Goal: Task Accomplishment & Management: Use online tool/utility

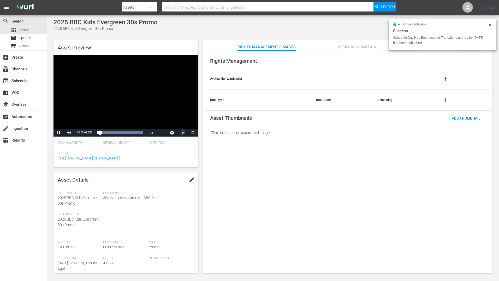
click at [149, 84] on div "Video Player" at bounding box center [126, 92] width 145 height 74
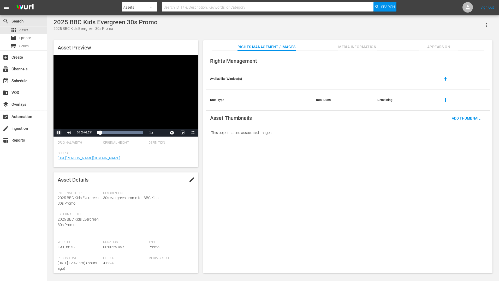
click at [59, 132] on span "Video Player" at bounding box center [59, 132] width 0 height 0
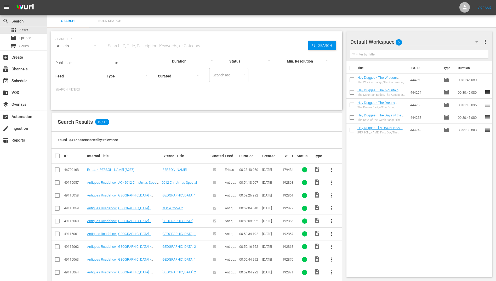
click at [136, 73] on div at bounding box center [130, 75] width 46 height 15
click at [131, 98] on div "Promo" at bounding box center [130, 100] width 46 height 8
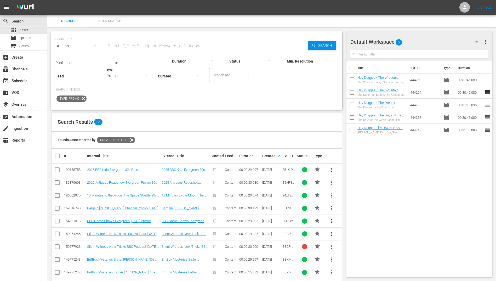
click at [329, 171] on span "more_vert" at bounding box center [331, 169] width 6 height 6
click at [365, 210] on div "Replace within all episodes" at bounding box center [367, 209] width 50 height 13
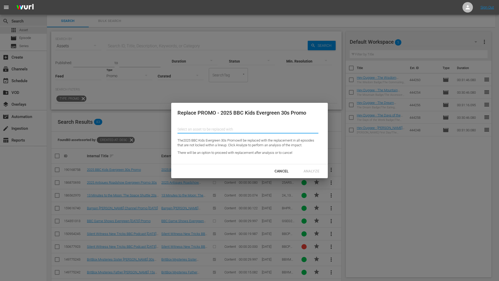
click at [230, 131] on input "text" at bounding box center [248, 129] width 141 height 13
click at [282, 169] on div "Cancel" at bounding box center [282, 171] width 23 height 7
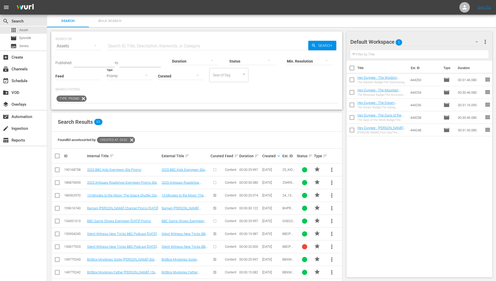
click at [131, 46] on input "text" at bounding box center [207, 46] width 201 height 13
type input "kids"
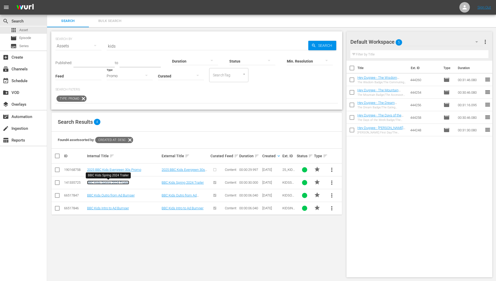
click at [116, 184] on link "BBC Kids Spring 2024 Trailer" at bounding box center [108, 182] width 42 height 4
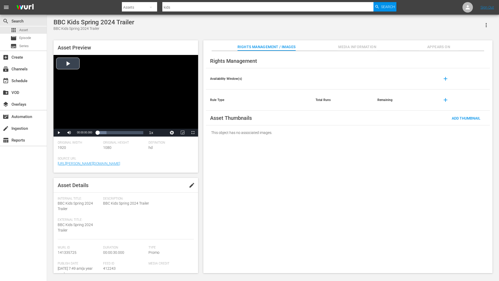
click at [63, 64] on div "Video Player" at bounding box center [126, 92] width 145 height 74
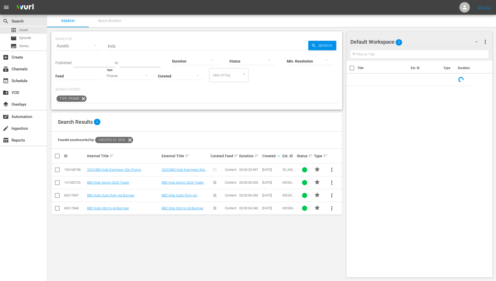
click at [332, 181] on span "more_vert" at bounding box center [331, 182] width 6 height 6
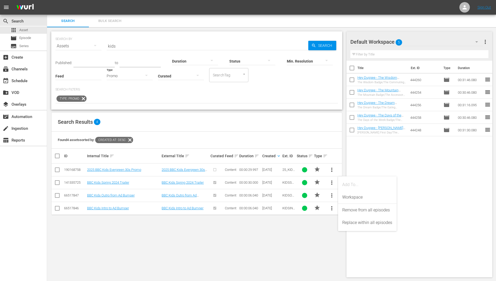
click at [344, 150] on div "SEARCH BY Search By Assets Search ID, Title, Description, Keywords, or Category…" at bounding box center [196, 154] width 299 height 254
click at [330, 181] on span "more_vert" at bounding box center [331, 182] width 6 height 6
click at [373, 224] on div "Replace within all episodes" at bounding box center [367, 222] width 50 height 13
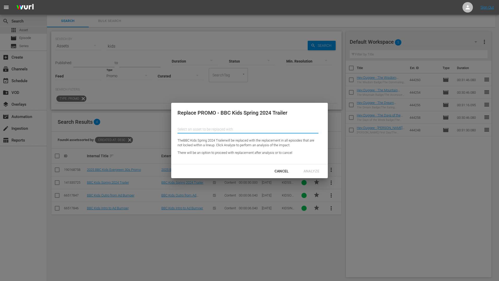
click at [282, 129] on input "text" at bounding box center [248, 129] width 141 height 13
click at [228, 145] on div "2025 BBC Kids Evergreen 30s Promo (190168758)" at bounding box center [220, 143] width 77 height 13
type input "2025 BBC Kids Evergreen 30s Promo (190168758)"
click at [316, 170] on div "Analyze" at bounding box center [312, 171] width 24 height 7
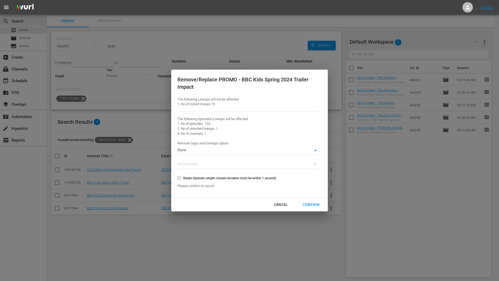
click at [141, 253] on div "Remove/Replace PROMO - BBC Kids Spring 2024 Trailer Impact The following Lineup…" at bounding box center [249, 140] width 499 height 281
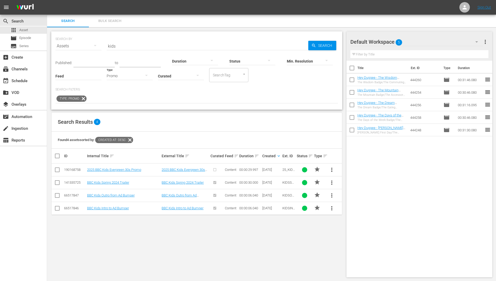
click at [333, 181] on span "more_vert" at bounding box center [331, 182] width 6 height 6
drag, startPoint x: 360, startPoint y: 212, endPoint x: 361, endPoint y: 222, distance: 9.5
click at [361, 222] on div "Add To... Workspace Remove from all episodes Replace within all episodes" at bounding box center [367, 203] width 59 height 55
click at [361, 222] on div "Replace within all episodes" at bounding box center [367, 222] width 50 height 13
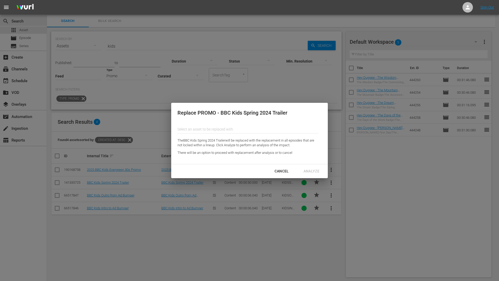
click at [247, 127] on input "text" at bounding box center [248, 129] width 141 height 13
click at [234, 146] on div "2025 BBC Kids Evergreen 30s Promo (190168758)" at bounding box center [220, 143] width 77 height 13
type input "2025 BBC Kids Evergreen 30s Promo (190168758)"
click at [309, 168] on div "Analyze" at bounding box center [312, 171] width 24 height 7
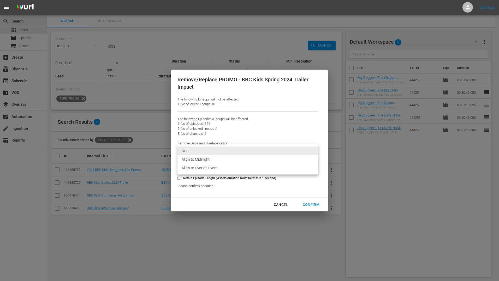
click at [204, 151] on body "menu Sign Out search Search apps Asset movie Episode subtitles Series add_box C…" at bounding box center [249, 140] width 499 height 281
click at [251, 136] on div at bounding box center [249, 140] width 499 height 281
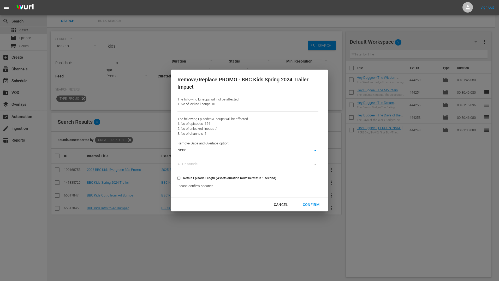
click at [196, 179] on span "Retain Episode Length (Assets duration must be within 1 second)" at bounding box center [229, 178] width 93 height 5
click at [183, 179] on input "Retain Episode Length (Assets duration must be within 1 second)" at bounding box center [179, 179] width 9 height 9
checkbox input "true"
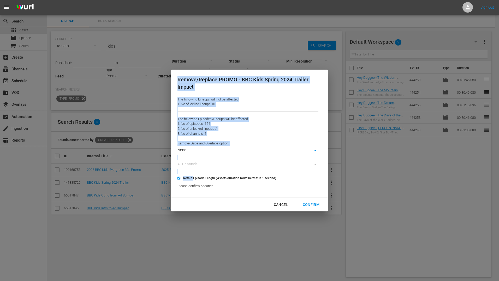
drag, startPoint x: 196, startPoint y: 179, endPoint x: 248, endPoint y: 187, distance: 52.5
click at [248, 187] on div "The following Lineups will not be affected 1. No of locked lineups: 10 The foll…" at bounding box center [248, 142] width 141 height 91
click at [248, 187] on p "Please confirm or cancel" at bounding box center [248, 185] width 141 height 5
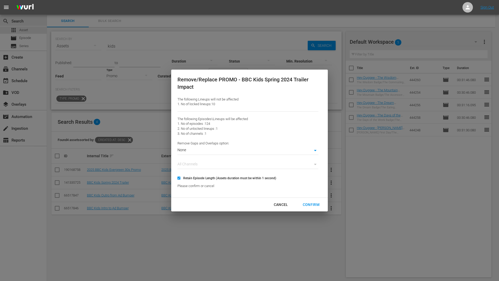
click at [315, 203] on div "Confirm" at bounding box center [311, 204] width 25 height 7
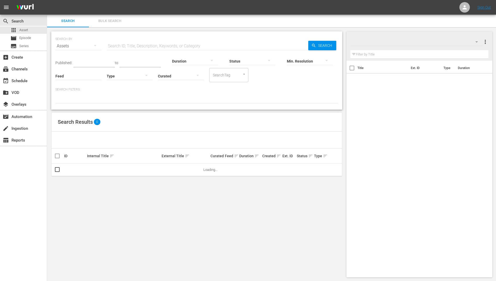
click at [134, 74] on div at bounding box center [130, 75] width 46 height 15
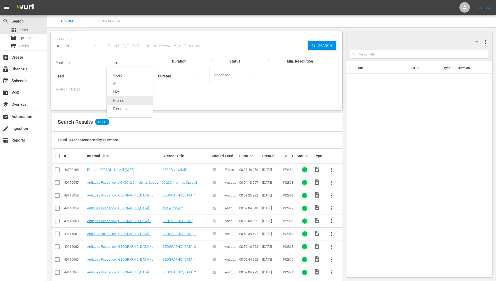
click at [127, 99] on div "Promo" at bounding box center [130, 100] width 46 height 8
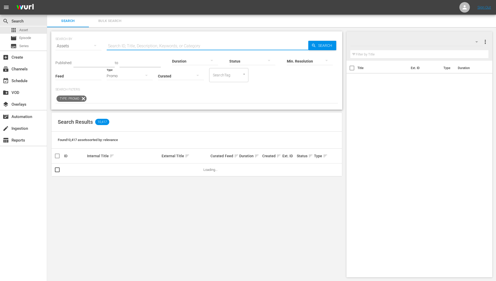
click at [123, 44] on input "text" at bounding box center [207, 46] width 201 height 13
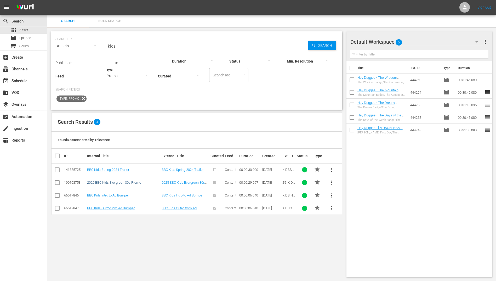
type input "kids"
click at [125, 182] on link "2025 BBC Kids Evergreen 30s Promo" at bounding box center [114, 182] width 54 height 4
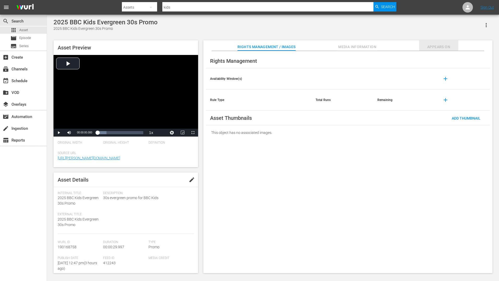
click at [435, 47] on span "Appears On" at bounding box center [439, 47] width 39 height 7
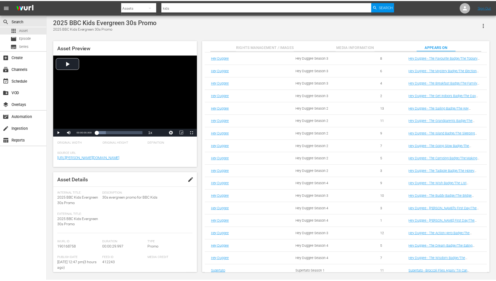
scroll to position [1335, 0]
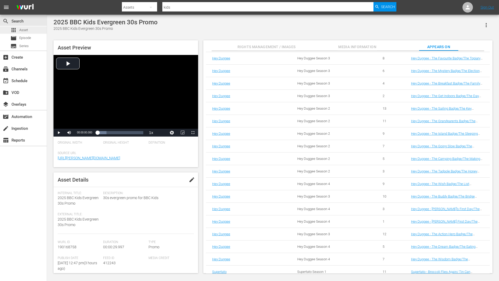
click at [32, 30] on div "apps Asset" at bounding box center [23, 29] width 47 height 7
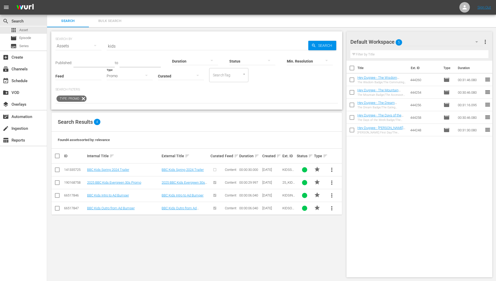
click at [90, 225] on div "SEARCH BY Search By Assets Search ID, Title, Description, Keywords, or Category…" at bounding box center [196, 154] width 299 height 254
